Goal: Navigation & Orientation: Find specific page/section

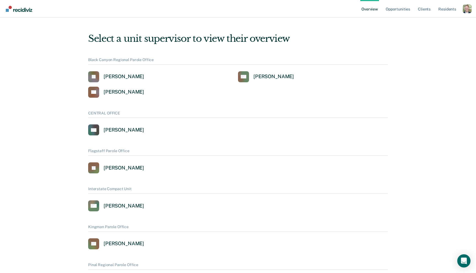
click at [468, 8] on div "Profile dropdown button" at bounding box center [467, 8] width 9 height 9
click at [433, 22] on link "Profile" at bounding box center [445, 22] width 44 height 5
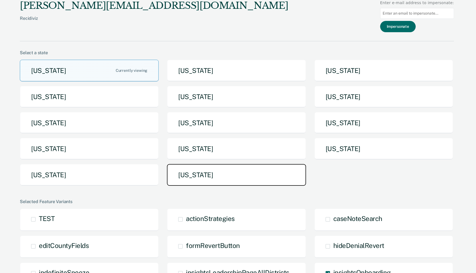
click at [200, 178] on button "Utah" at bounding box center [236, 175] width 139 height 22
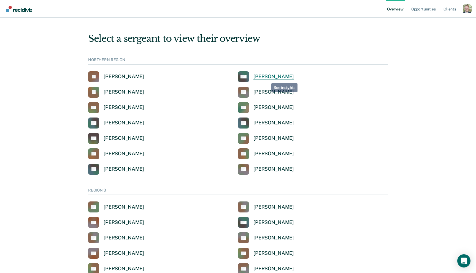
click at [267, 79] on div "Michael Adam" at bounding box center [274, 77] width 41 height 6
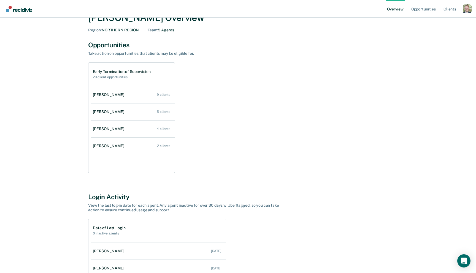
scroll to position [19, 0]
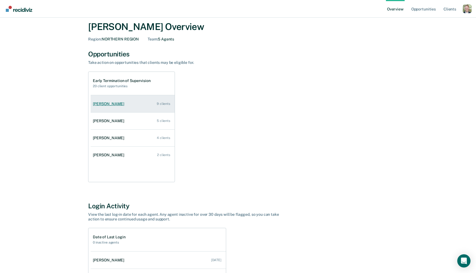
click at [105, 104] on div "Greg Hunt" at bounding box center [110, 104] width 34 height 5
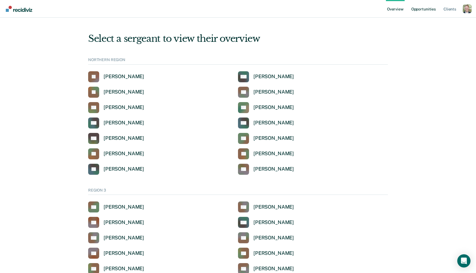
click at [422, 8] on link "Opportunities" at bounding box center [423, 9] width 27 height 18
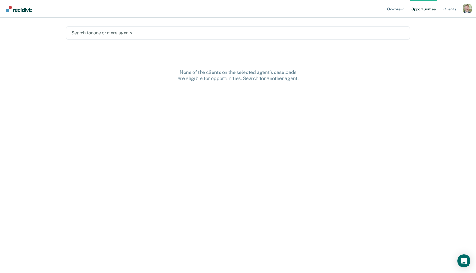
click at [231, 31] on div at bounding box center [238, 33] width 334 height 6
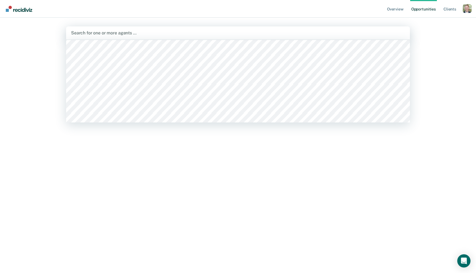
scroll to position [16, 0]
